Goal: Information Seeking & Learning: Learn about a topic

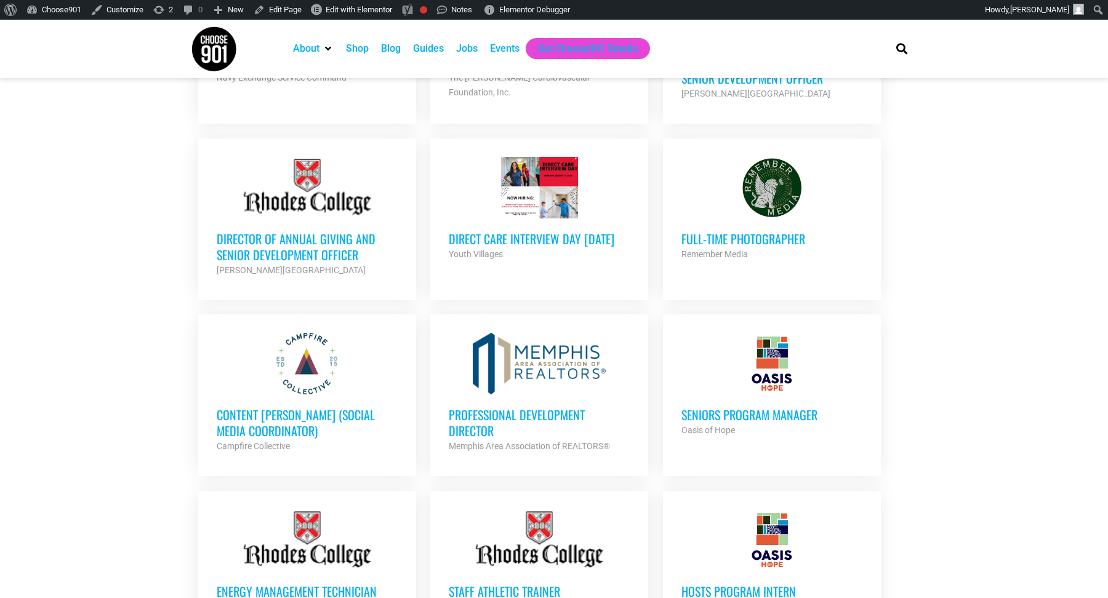
scroll to position [608, 0]
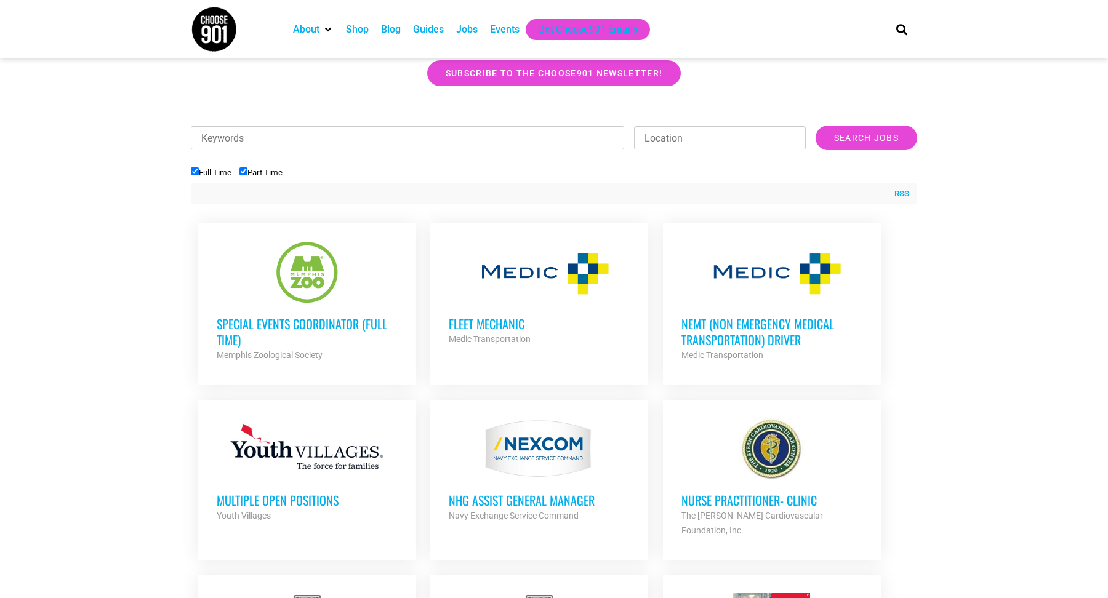
scroll to position [430, 0]
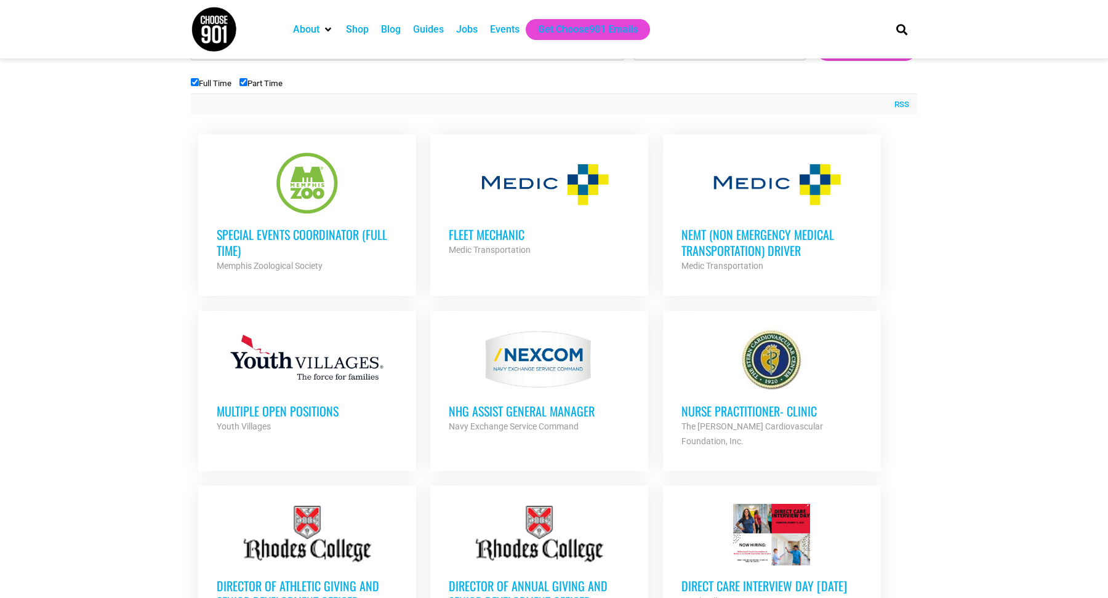
click at [733, 248] on h3 "NEMT (Non Emergency Medical Transportation) Driver" at bounding box center [771, 243] width 181 height 32
click at [497, 239] on h3 "Fleet Mechanic" at bounding box center [539, 235] width 181 height 16
